Goal: Task Accomplishment & Management: Manage account settings

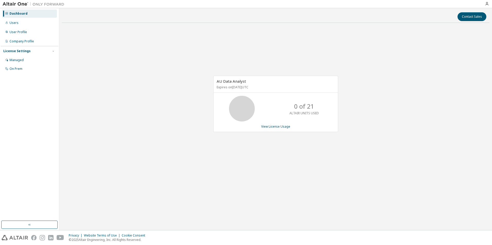
click at [98, 40] on div "AU Data Analyst Expires on [DATE] UTC 0 of 21 ALTAIR UNITS USED View License Us…" at bounding box center [275, 106] width 427 height 159
click at [30, 23] on div "Users" at bounding box center [29, 23] width 55 height 8
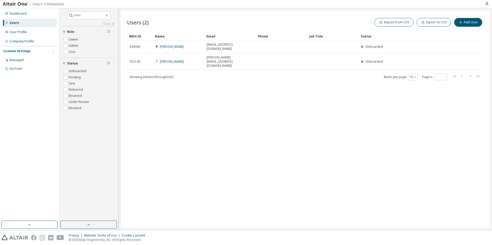
click at [242, 145] on div "Users (2) Import From CSV Export To CSV Add User Clear Load Save Save As Field …" at bounding box center [305, 119] width 368 height 217
click at [471, 21] on button "Add User" at bounding box center [468, 22] width 28 height 9
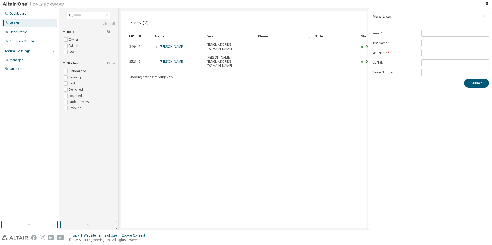
click at [325, 135] on div "Users (2) Import From CSV Export To CSV Add User Clear Load Save Save As Field …" at bounding box center [305, 119] width 368 height 217
click at [484, 19] on button "button" at bounding box center [483, 16] width 8 height 8
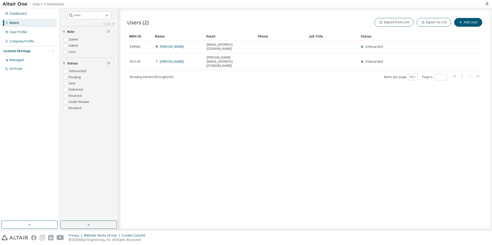
click at [28, 37] on div "Dashboard Users User Profile Company Profile License Settings Managed On Prem" at bounding box center [29, 41] width 57 height 65
click at [29, 34] on div "User Profile" at bounding box center [29, 32] width 55 height 8
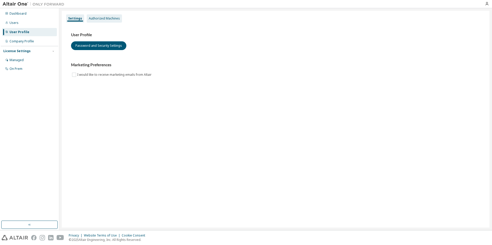
click at [99, 18] on div "Authorized Machines" at bounding box center [104, 18] width 31 height 4
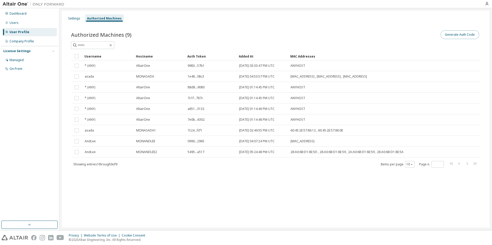
click at [465, 38] on button "Generate Auth Code" at bounding box center [459, 34] width 39 height 9
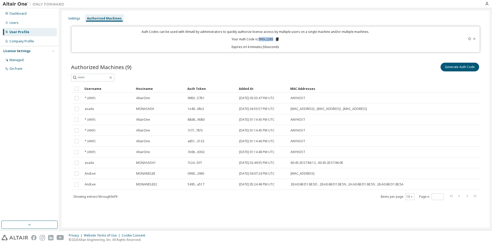
drag, startPoint x: 258, startPoint y: 39, endPoint x: 273, endPoint y: 39, distance: 14.9
click at [273, 39] on p "Your Auth Code is: 5NSL226S" at bounding box center [255, 39] width 48 height 5
drag, startPoint x: 273, startPoint y: 39, endPoint x: 285, endPoint y: 42, distance: 12.9
click at [308, 43] on div "Auth Codes can be used with Almutil by administrators to quickly authorize lice…" at bounding box center [256, 40] width 362 height 20
click at [279, 41] on icon at bounding box center [277, 39] width 5 height 5
